Goal: Information Seeking & Learning: Learn about a topic

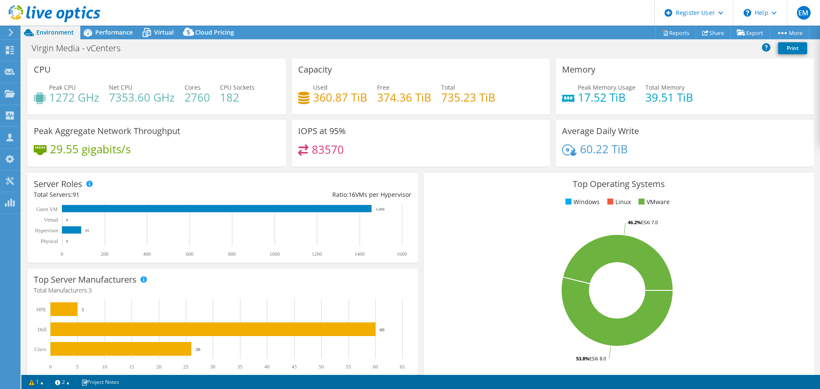
select select "EULondon"
select select "EUR"
click at [112, 34] on span "Performance" at bounding box center [114, 32] width 38 height 8
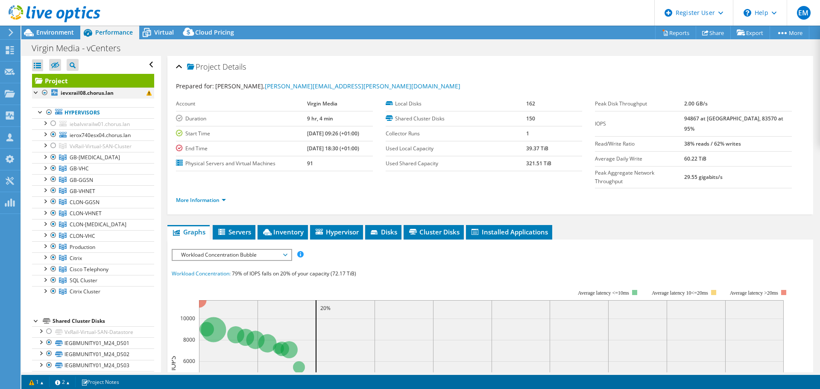
click at [46, 93] on div at bounding box center [45, 93] width 9 height 10
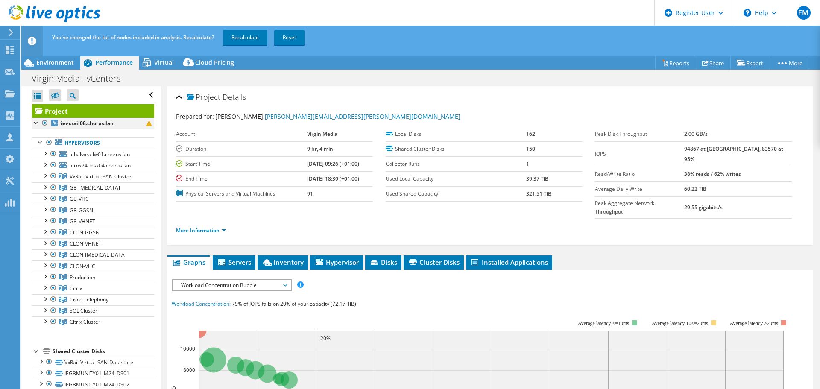
click at [44, 122] on div at bounding box center [45, 123] width 9 height 10
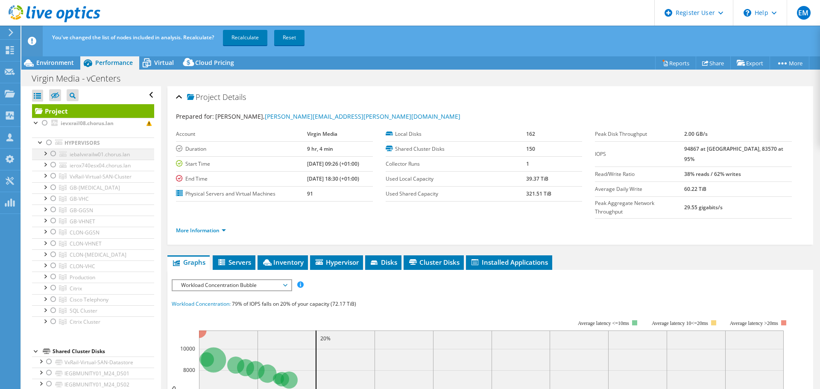
click at [53, 155] on div at bounding box center [53, 154] width 9 height 10
click at [53, 177] on div at bounding box center [53, 176] width 9 height 10
click at [44, 152] on div at bounding box center [45, 153] width 9 height 9
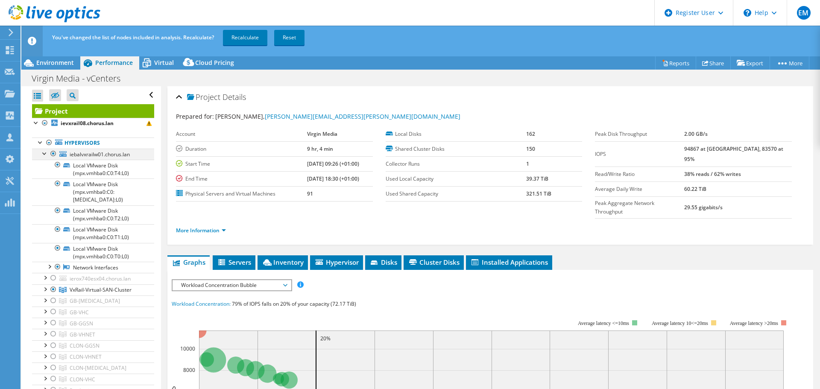
click at [44, 152] on div at bounding box center [45, 153] width 9 height 9
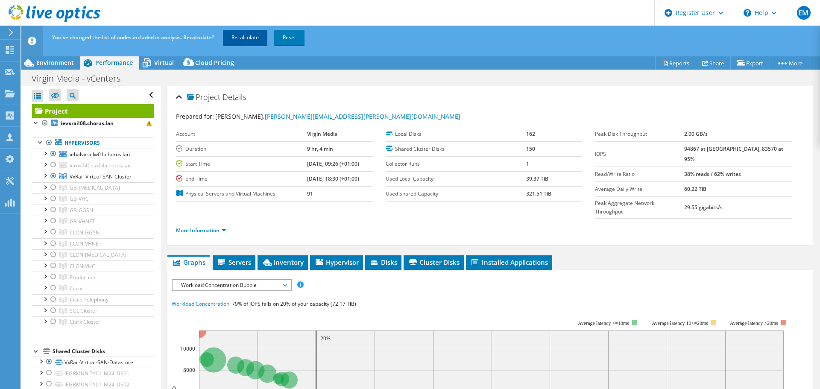
click at [247, 40] on link "Recalculate" at bounding box center [245, 37] width 44 height 15
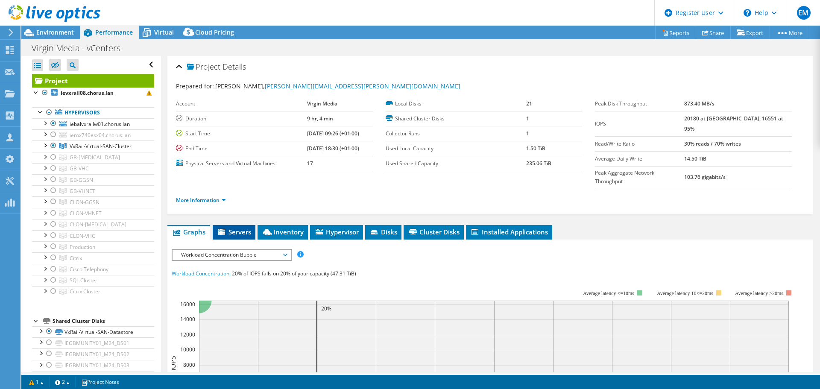
click at [231, 225] on li "Servers" at bounding box center [234, 232] width 43 height 15
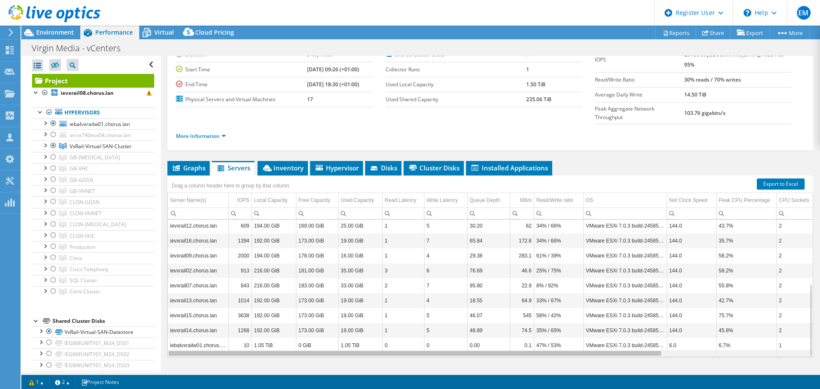
drag, startPoint x: 510, startPoint y: 337, endPoint x: 435, endPoint y: 338, distance: 75.2
click at [445, 339] on body "EM Dell User [PERSON_NAME] [PERSON_NAME][EMAIL_ADDRESS][PERSON_NAME][DOMAIN_NAM…" at bounding box center [410, 194] width 820 height 389
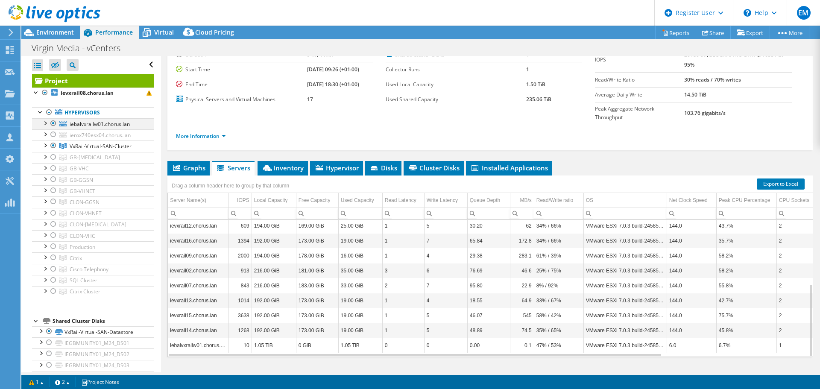
click at [46, 124] on div at bounding box center [45, 122] width 9 height 9
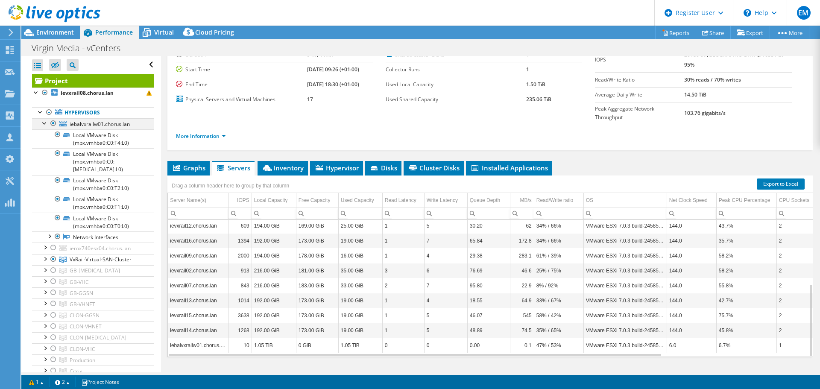
click at [46, 124] on div at bounding box center [45, 122] width 9 height 9
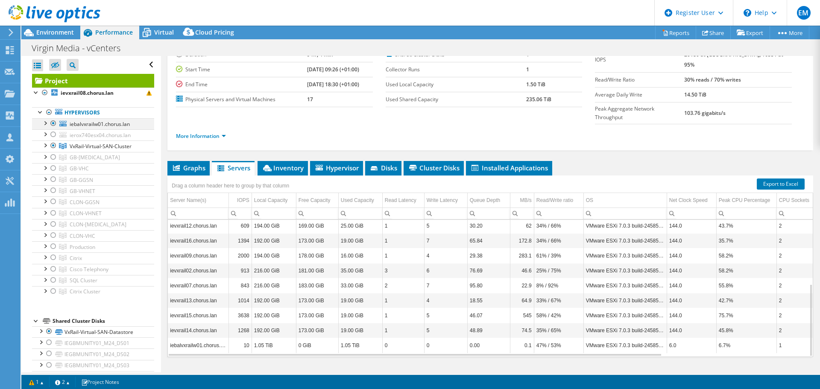
click at [52, 124] on div at bounding box center [53, 123] width 9 height 10
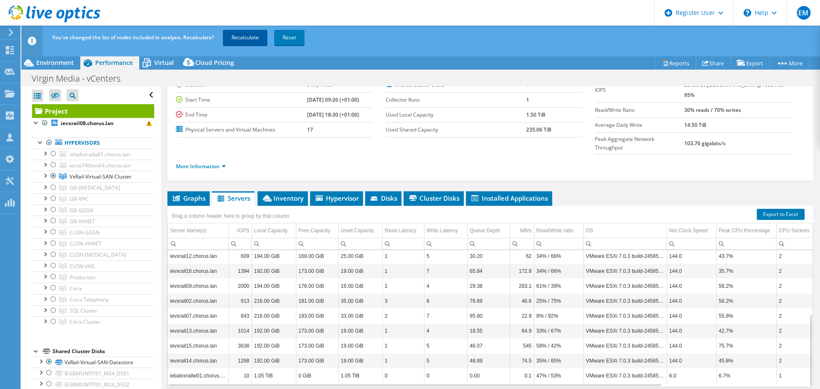
click at [243, 38] on link "Recalculate" at bounding box center [245, 37] width 44 height 15
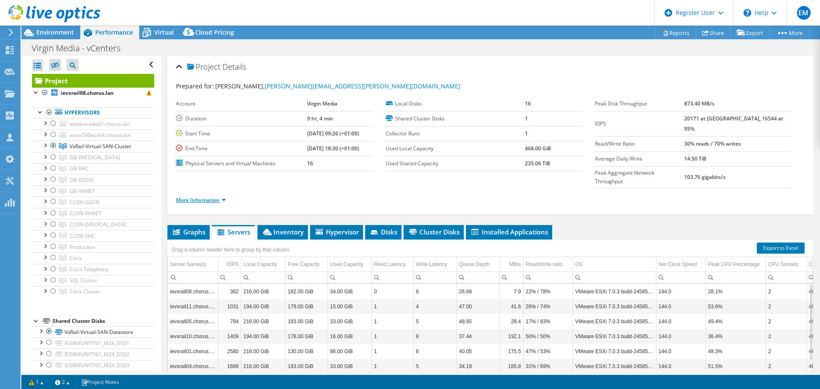
click at [217, 196] on link "More Information" at bounding box center [201, 199] width 50 height 7
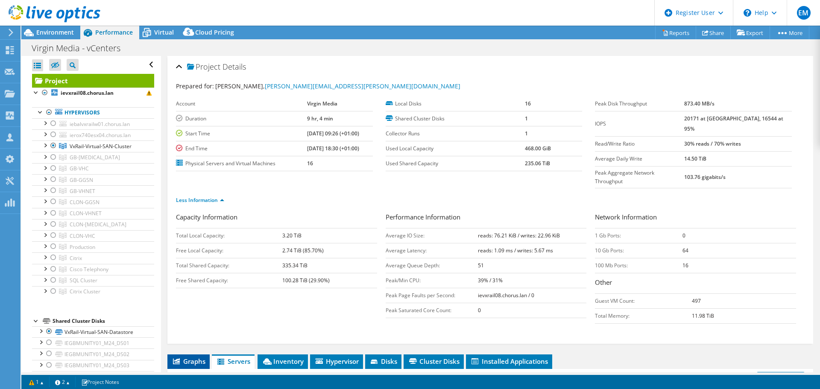
click at [200, 357] on span "Graphs" at bounding box center [189, 361] width 34 height 9
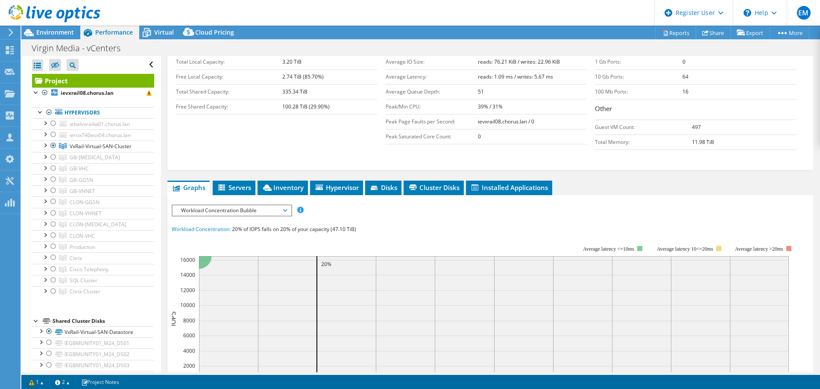
scroll to position [150, 0]
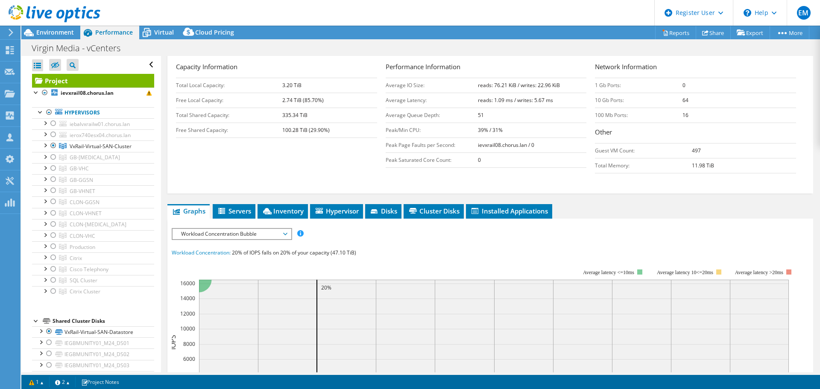
click at [253, 229] on span "Workload Concentration Bubble" at bounding box center [232, 234] width 110 height 10
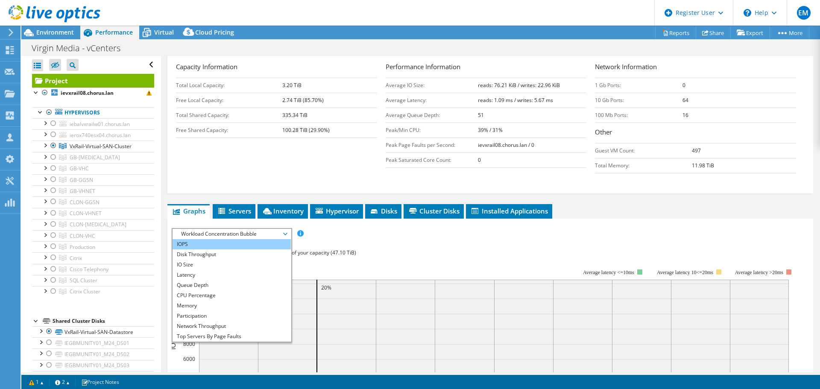
click at [252, 239] on li "IOPS" at bounding box center [232, 244] width 118 height 10
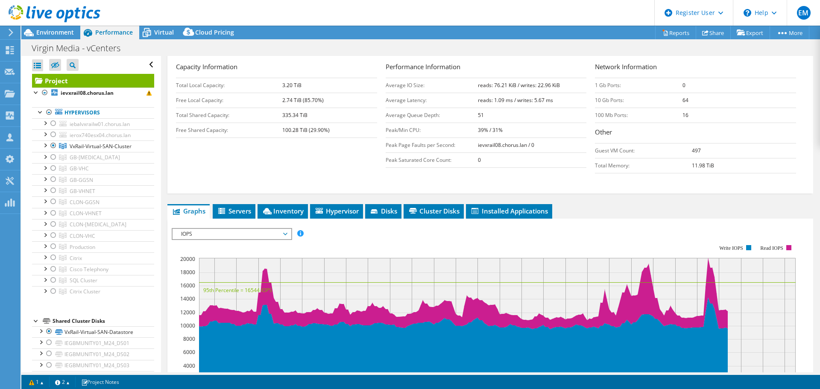
click at [254, 229] on span "IOPS" at bounding box center [232, 234] width 110 height 10
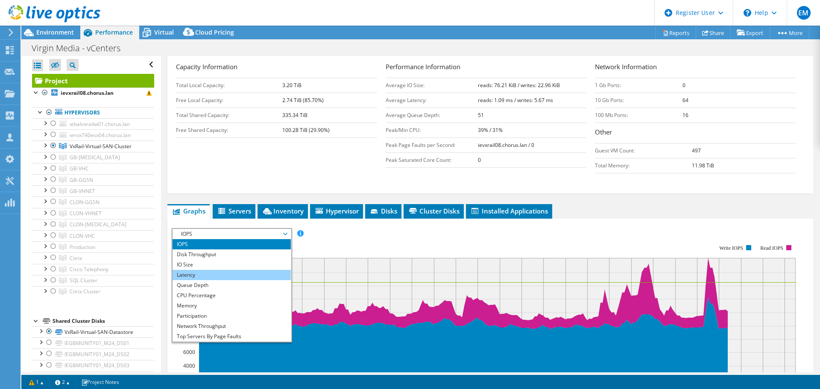
click at [248, 270] on li "Latency" at bounding box center [232, 275] width 118 height 10
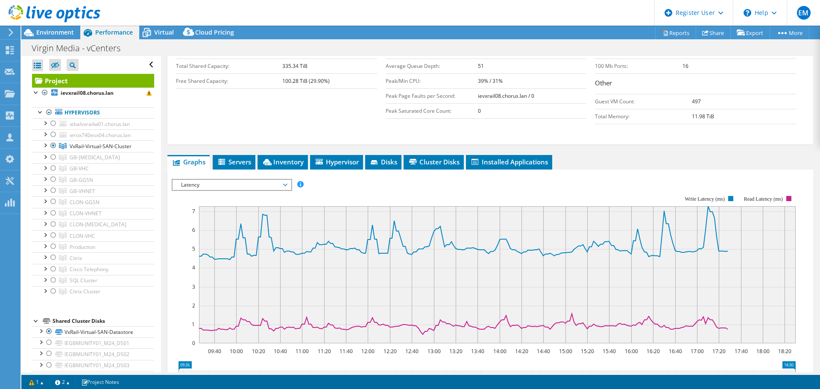
scroll to position [193, 0]
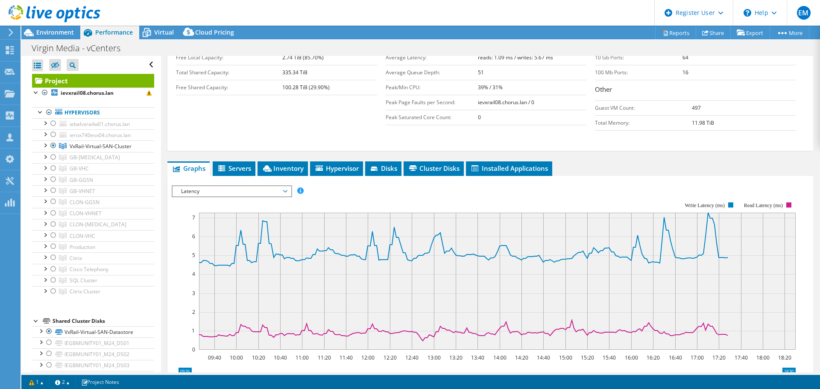
click at [250, 186] on span "Latency" at bounding box center [232, 191] width 110 height 10
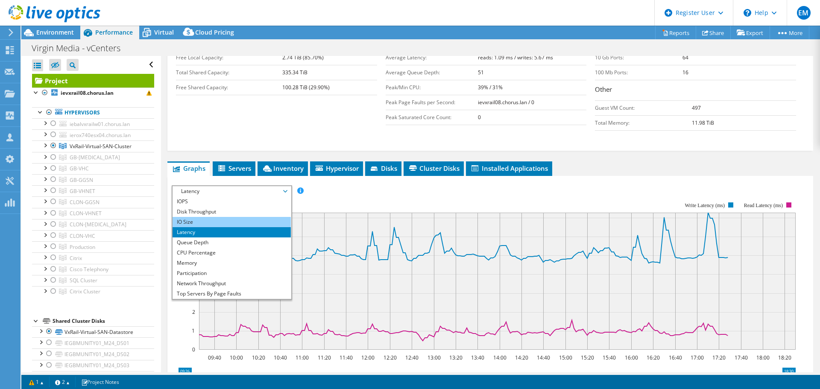
click at [247, 217] on li "IO Size" at bounding box center [232, 222] width 118 height 10
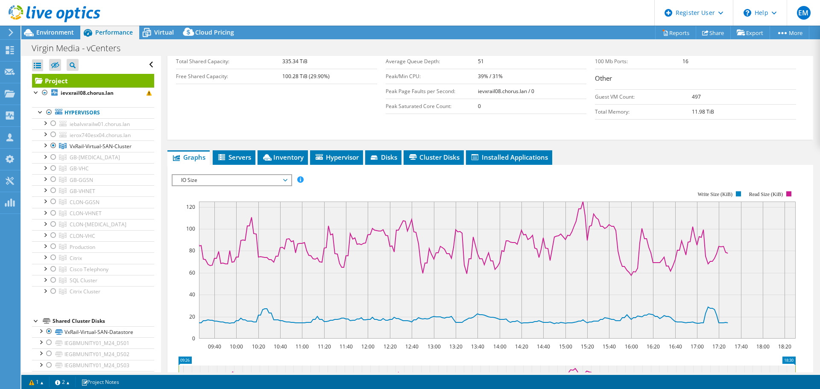
scroll to position [150, 0]
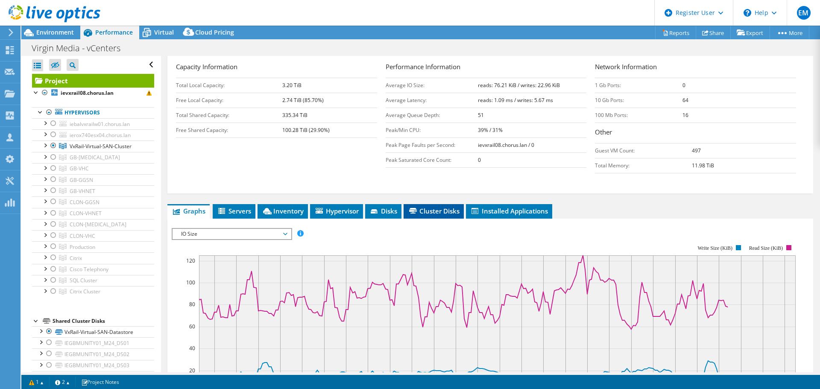
click at [415, 207] on span "Cluster Disks" at bounding box center [434, 211] width 52 height 9
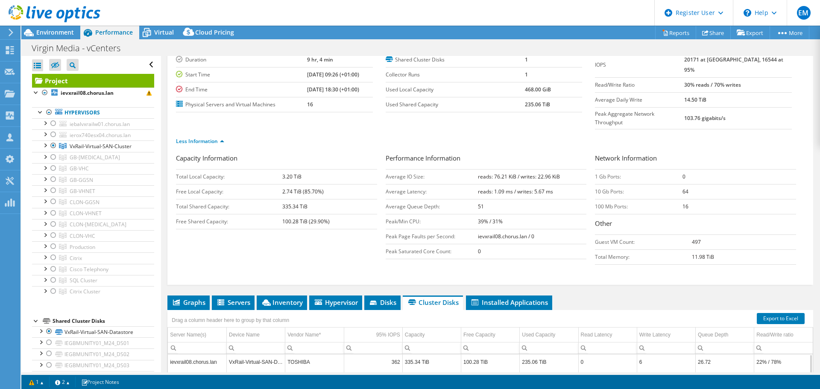
scroll to position [23, 0]
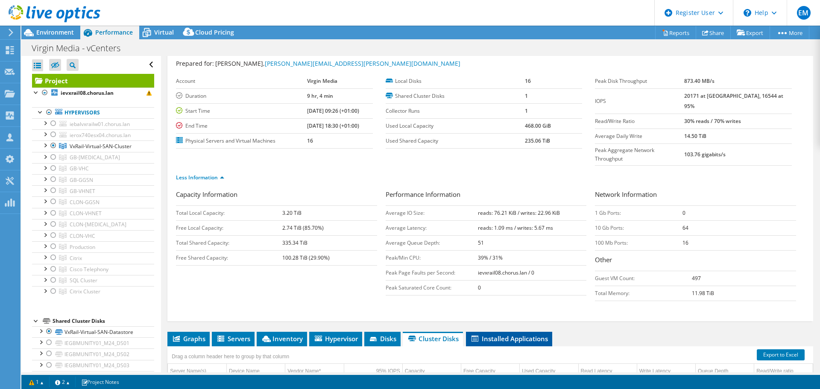
click at [523, 334] on span "Installed Applications" at bounding box center [509, 338] width 78 height 9
